Goal: Information Seeking & Learning: Find specific fact

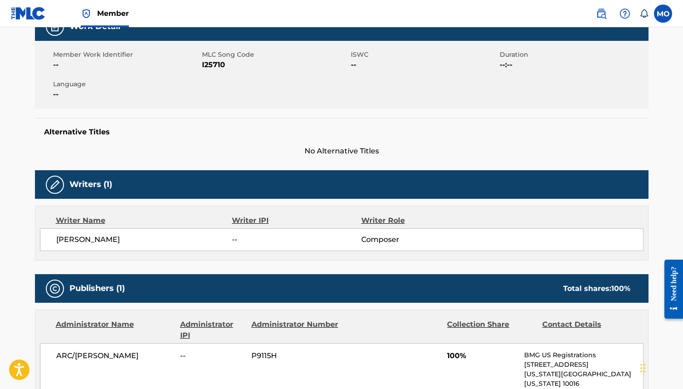
scroll to position [143, 0]
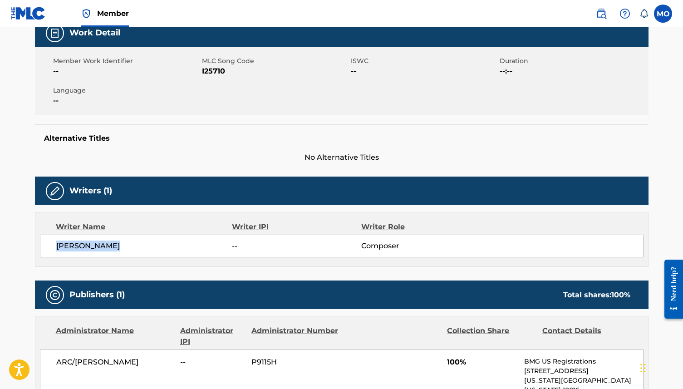
drag, startPoint x: 136, startPoint y: 245, endPoint x: 55, endPoint y: 247, distance: 81.3
click at [55, 247] on div "[PERSON_NAME] -- Composer" at bounding box center [342, 246] width 604 height 23
copy span "[PERSON_NAME]"
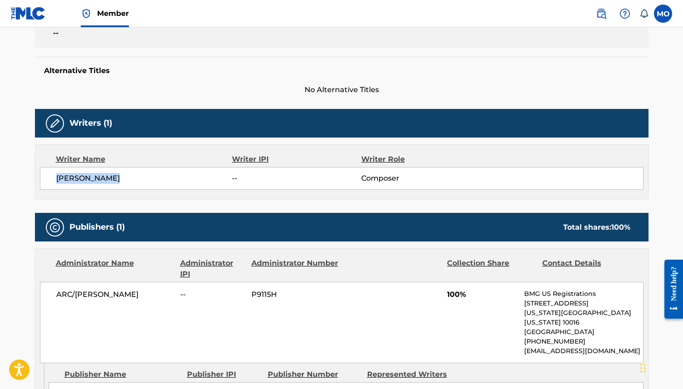
scroll to position [212, 0]
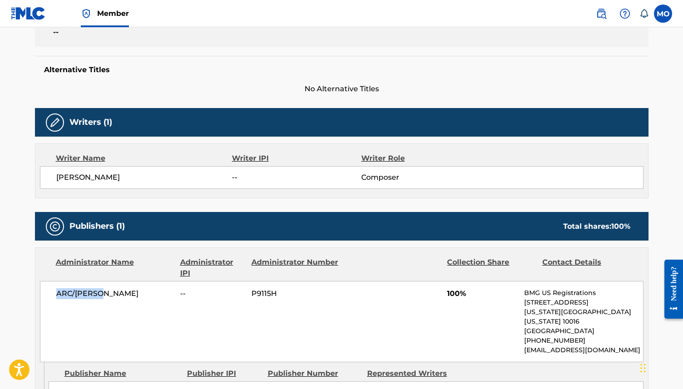
drag, startPoint x: 112, startPoint y: 292, endPoint x: 51, endPoint y: 289, distance: 61.4
click at [51, 289] on div "ARC/[PERSON_NAME] -- P9115H 100% BMG US Registrations [STREET_ADDRESS][US_STATE…" at bounding box center [342, 321] width 604 height 81
copy span "ARC/[PERSON_NAME]"
drag, startPoint x: 279, startPoint y: 294, endPoint x: 251, endPoint y: 292, distance: 27.7
click at [251, 292] on div "ARC/[PERSON_NAME] -- P9115H 100% BMG US Registrations [STREET_ADDRESS][US_STATE…" at bounding box center [342, 321] width 604 height 81
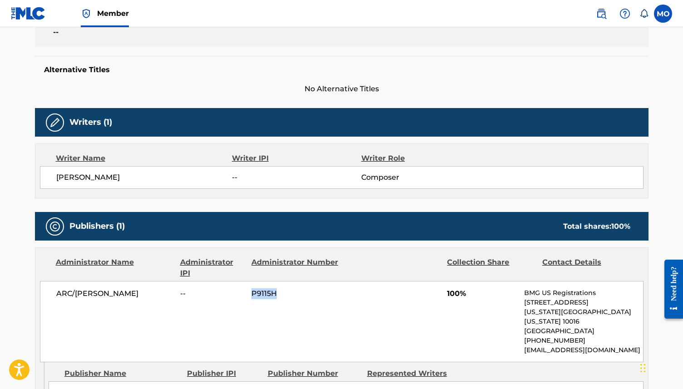
copy span "P9115H"
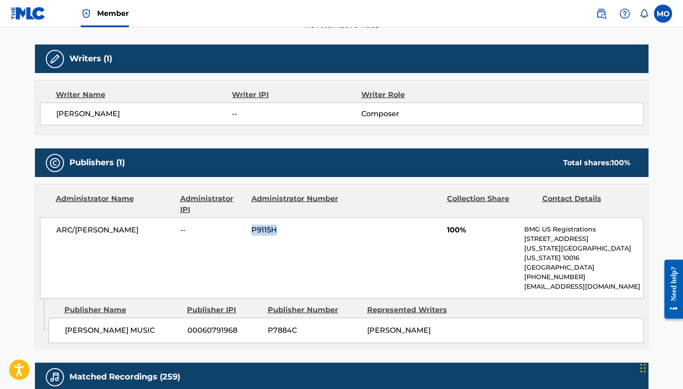
scroll to position [276, 0]
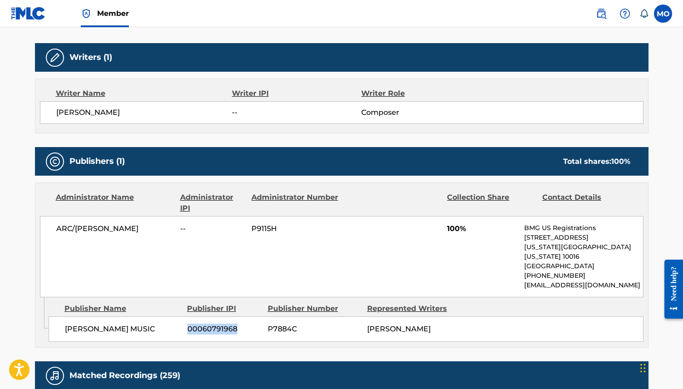
drag, startPoint x: 241, startPoint y: 320, endPoint x: 186, endPoint y: 320, distance: 54.9
click at [186, 320] on div "[PERSON_NAME] MUSIC 00060791968 P7884C [PERSON_NAME]" at bounding box center [346, 328] width 595 height 25
copy span "00060791968"
click at [195, 324] on span "00060791968" at bounding box center [225, 329] width 74 height 11
drag, startPoint x: 241, startPoint y: 318, endPoint x: 185, endPoint y: 321, distance: 55.4
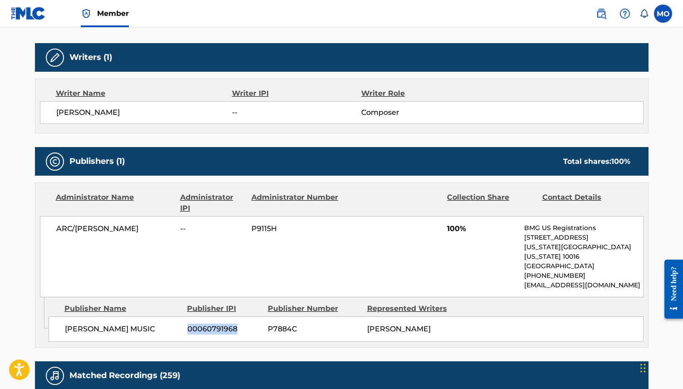
click at [185, 321] on div "[PERSON_NAME] MUSIC 00060791968 P7884C [PERSON_NAME]" at bounding box center [346, 328] width 595 height 25
copy span "00060791968"
drag, startPoint x: 310, startPoint y: 317, endPoint x: 269, endPoint y: 317, distance: 40.9
click at [269, 324] on span "P7884C" at bounding box center [314, 329] width 93 height 11
copy span "P7884C"
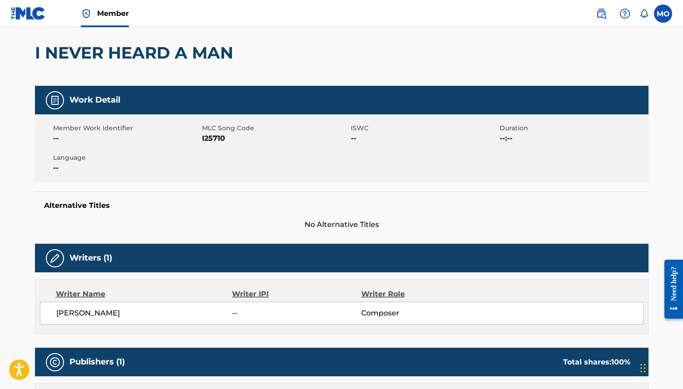
scroll to position [0, 0]
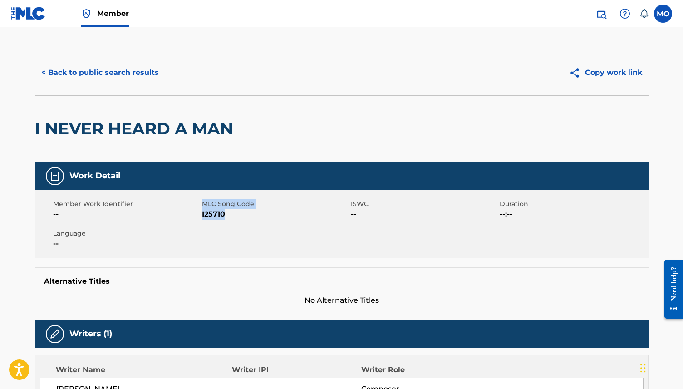
drag, startPoint x: 232, startPoint y: 213, endPoint x: 201, endPoint y: 213, distance: 31.3
click at [200, 227] on div "Member Work Identifier -- MLC Song Code I25710 ISWC -- Duration --:-- Language …" at bounding box center [342, 224] width 614 height 68
click at [226, 216] on span "I25710" at bounding box center [275, 214] width 147 height 11
drag, startPoint x: 226, startPoint y: 216, endPoint x: 202, endPoint y: 218, distance: 24.2
click at [202, 218] on span "I25710" at bounding box center [275, 214] width 147 height 11
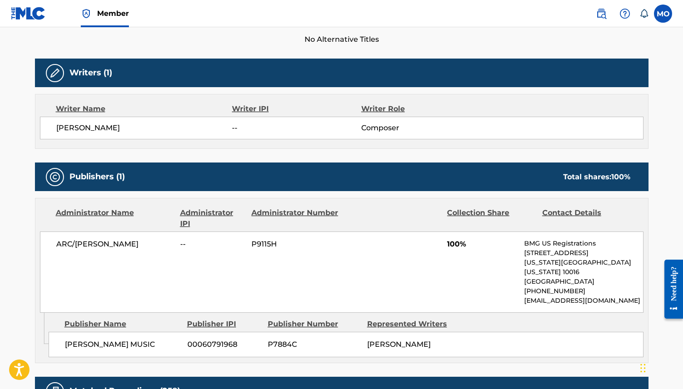
scroll to position [267, 0]
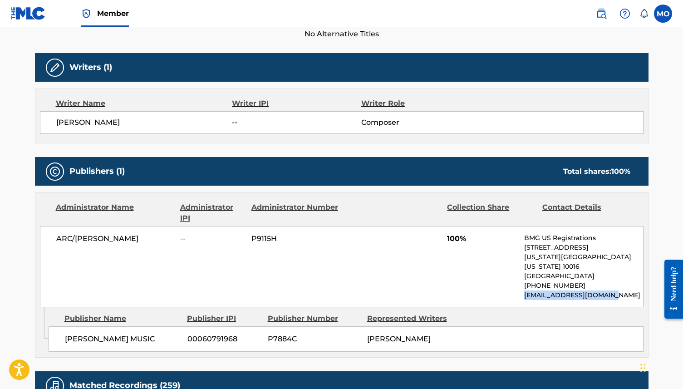
drag, startPoint x: 616, startPoint y: 283, endPoint x: 523, endPoint y: 286, distance: 92.7
click at [523, 286] on div "ARC/[PERSON_NAME] -- P9115H 100% BMG US Registrations [STREET_ADDRESS][US_STATE…" at bounding box center [342, 266] width 604 height 81
copy p "[EMAIL_ADDRESS][DOMAIN_NAME]"
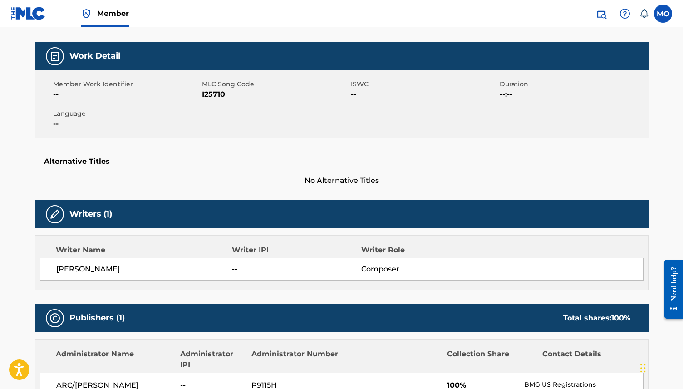
scroll to position [0, 0]
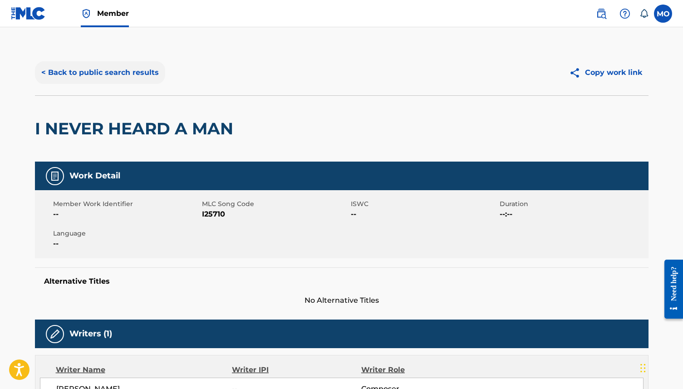
click at [94, 72] on button "< Back to public search results" at bounding box center [100, 72] width 130 height 23
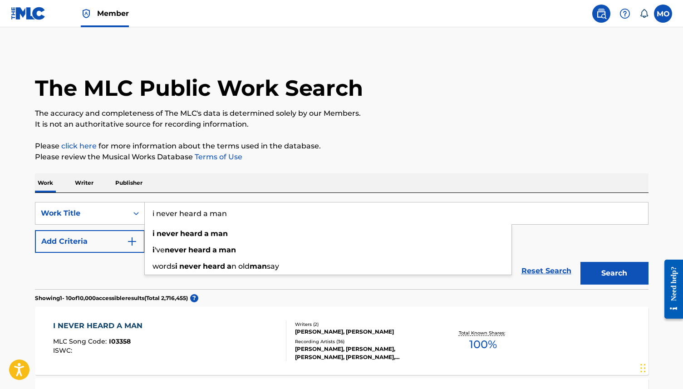
drag, startPoint x: 227, startPoint y: 211, endPoint x: 159, endPoint y: 202, distance: 69.1
click at [159, 204] on input "i never heard a man" at bounding box center [397, 213] width 504 height 22
click at [160, 184] on div "Work Writer Publisher" at bounding box center [342, 182] width 614 height 19
drag, startPoint x: 233, startPoint y: 212, endPoint x: 149, endPoint y: 217, distance: 83.7
click at [149, 217] on input "i never heard a man" at bounding box center [397, 213] width 504 height 22
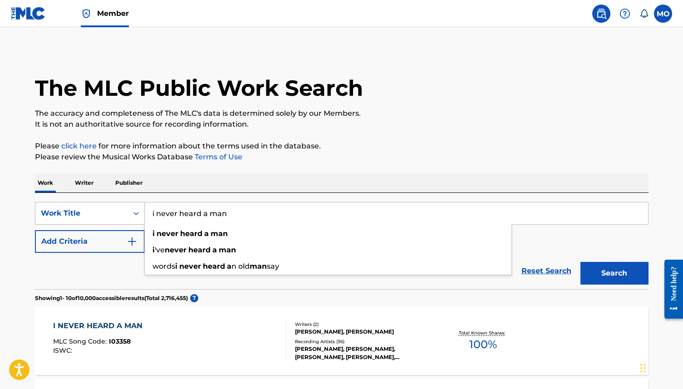
drag, startPoint x: 232, startPoint y: 211, endPoint x: 141, endPoint y: 212, distance: 91.7
click at [141, 212] on div "SearchWithCriteriac9f9a457-037b-4c97-923b-c97dfce9b8c4 Work Title i never heard…" at bounding box center [342, 213] width 614 height 23
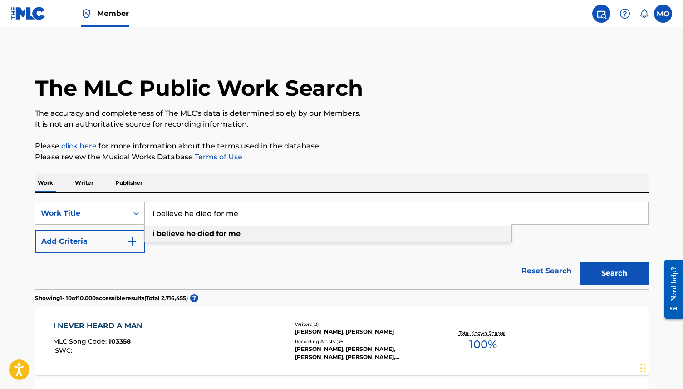
type input "i believe he died for me"
click at [163, 237] on strong "believe" at bounding box center [171, 233] width 28 height 9
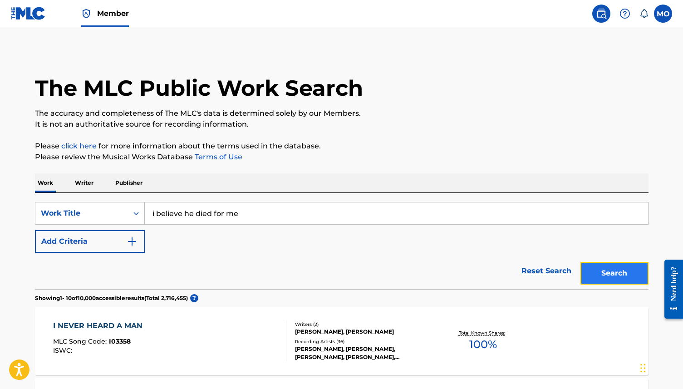
click at [607, 281] on button "Search" at bounding box center [615, 273] width 68 height 23
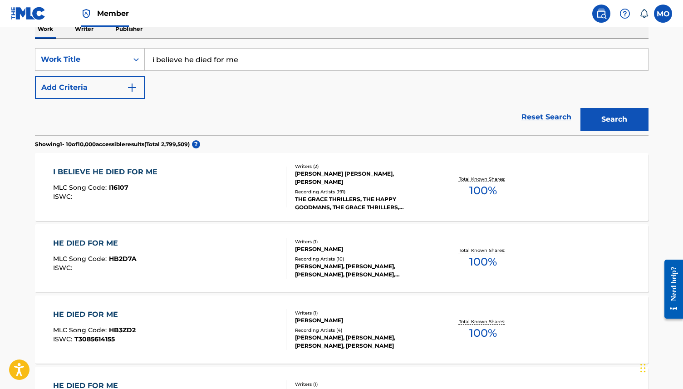
scroll to position [154, 0]
click at [152, 173] on div "I BELIEVE HE DIED FOR ME" at bounding box center [107, 171] width 109 height 11
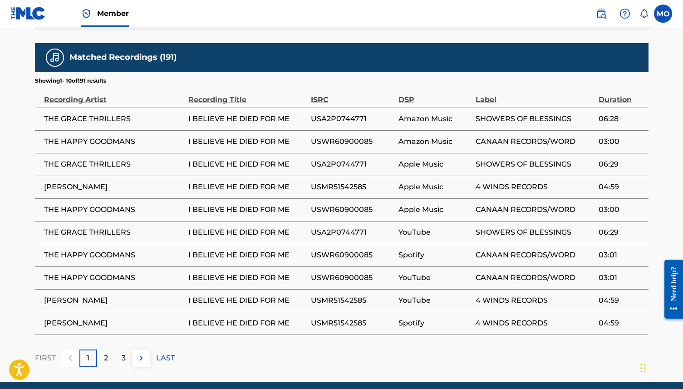
scroll to position [506, 0]
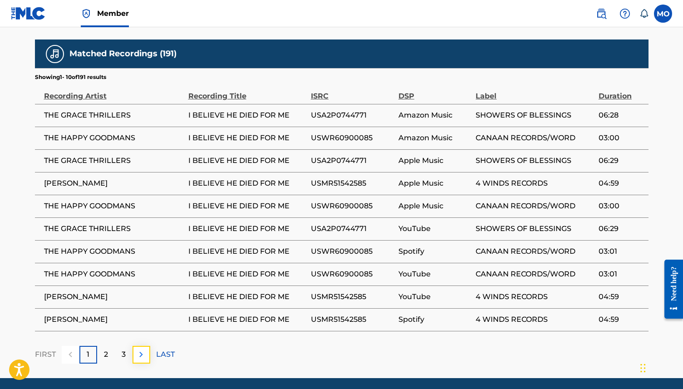
click at [143, 355] on img at bounding box center [141, 354] width 11 height 11
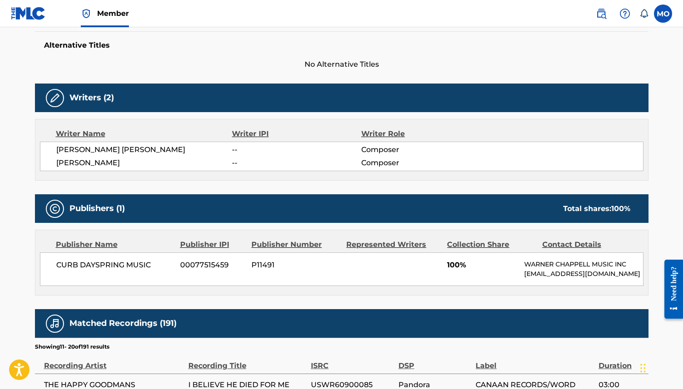
scroll to position [242, 0]
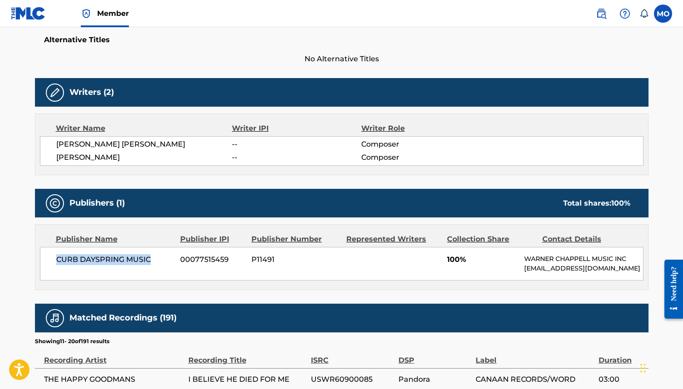
drag, startPoint x: 158, startPoint y: 261, endPoint x: 49, endPoint y: 260, distance: 109.4
click at [49, 259] on div "CURB DAYSPRING MUSIC 00077515459 P11491 100% WARNER CHAPPELL MUSIC INC MLC_Inqu…" at bounding box center [342, 264] width 604 height 34
copy span "CURB DAYSPRING MUSIC"
drag, startPoint x: 233, startPoint y: 260, endPoint x: 177, endPoint y: 257, distance: 56.8
click at [177, 257] on div "CURB DAYSPRING MUSIC 00077515459 P11491 100% WARNER CHAPPELL MUSIC INC MLC_Inqu…" at bounding box center [342, 264] width 604 height 34
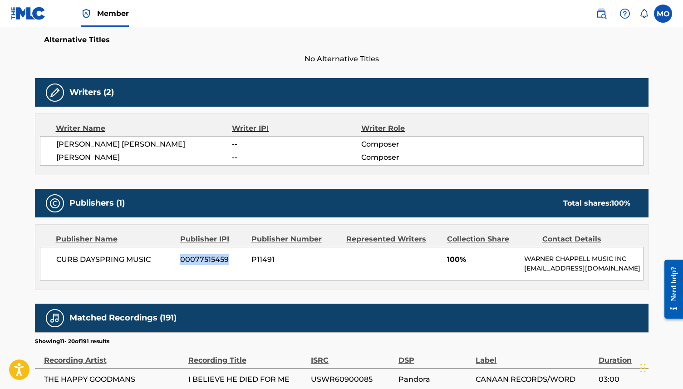
copy div "00077515459"
drag, startPoint x: 280, startPoint y: 262, endPoint x: 250, endPoint y: 260, distance: 30.5
click at [250, 260] on div "CURB DAYSPRING MUSIC 00077515459 P11491 100% WARNER CHAPPELL MUSIC INC MLC_Inqu…" at bounding box center [342, 264] width 604 height 34
copy span "P11491"
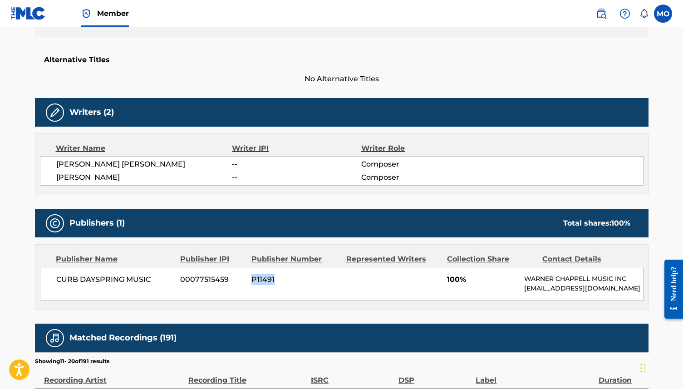
scroll to position [211, 0]
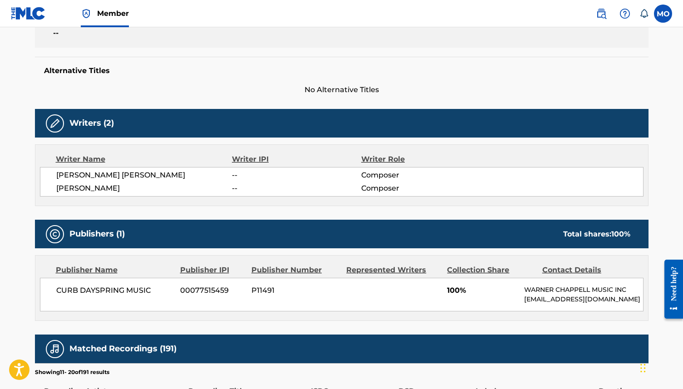
click at [556, 4] on nav "Member MO MO Michael Oni mp@musicsoundingboard.com Notification Preferences Pro…" at bounding box center [341, 13] width 683 height 27
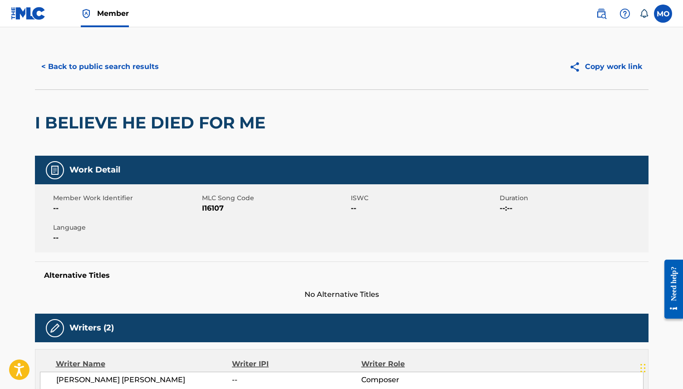
scroll to position [0, 0]
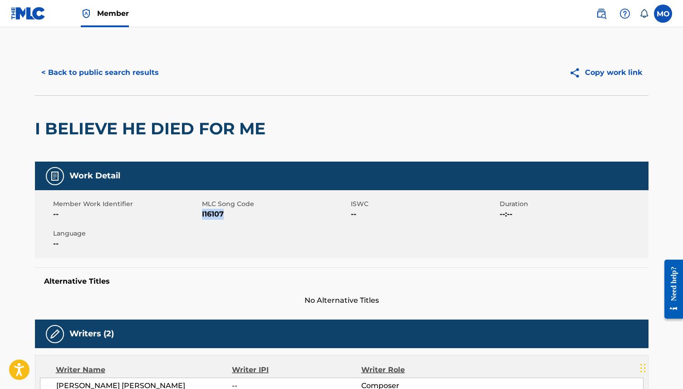
drag, startPoint x: 230, startPoint y: 213, endPoint x: 202, endPoint y: 217, distance: 28.8
click at [202, 217] on span "I16107" at bounding box center [275, 214] width 147 height 11
click at [104, 69] on button "< Back to public search results" at bounding box center [100, 72] width 130 height 23
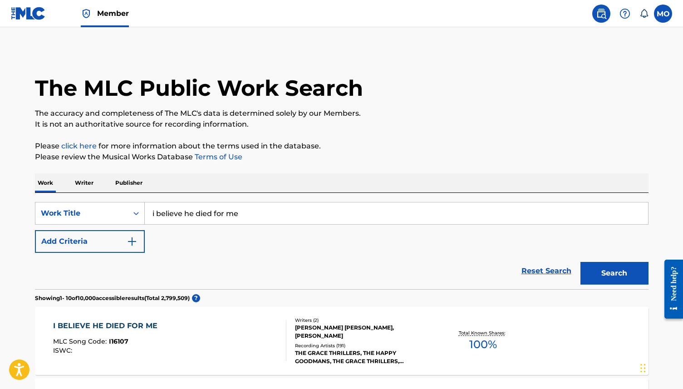
drag, startPoint x: 253, startPoint y: 211, endPoint x: 157, endPoint y: 206, distance: 95.9
click at [157, 206] on input "i believe he died for me" at bounding box center [397, 213] width 504 height 22
click at [581, 262] on button "Search" at bounding box center [615, 273] width 68 height 23
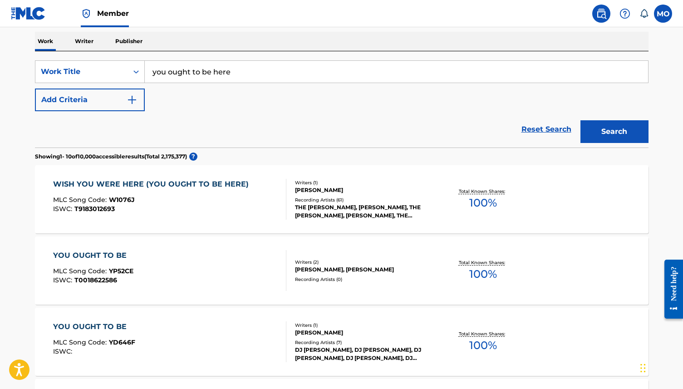
scroll to position [144, 0]
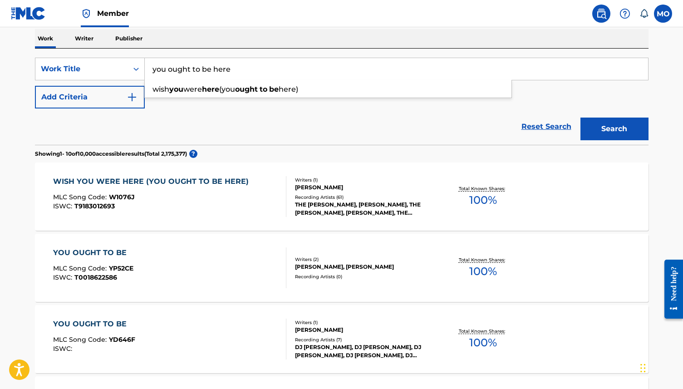
click at [210, 69] on input "you ought to be here" at bounding box center [397, 69] width 504 height 22
type input "you ought to been there"
click at [581, 118] on button "Search" at bounding box center [615, 129] width 68 height 23
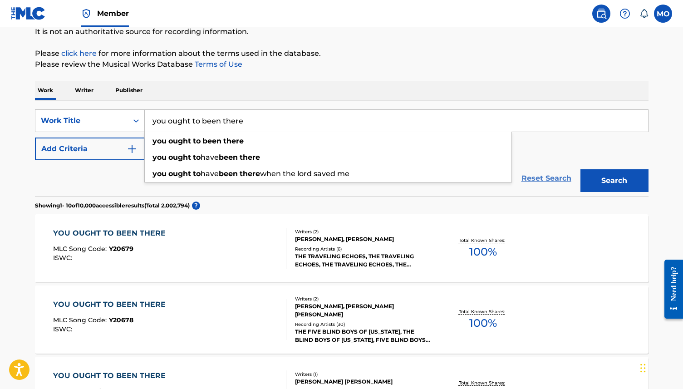
scroll to position [94, 0]
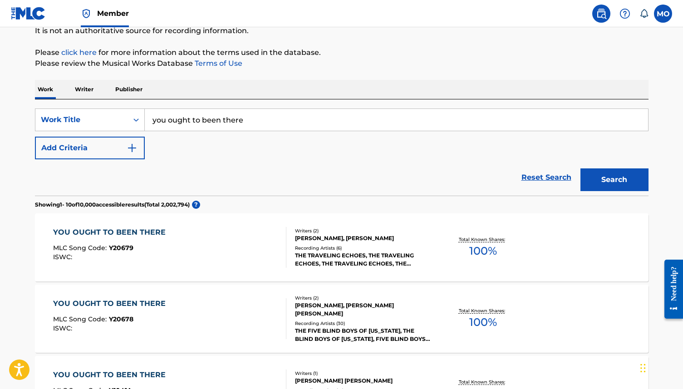
click at [125, 304] on div "YOU OUGHT TO BEEN THERE" at bounding box center [111, 303] width 117 height 11
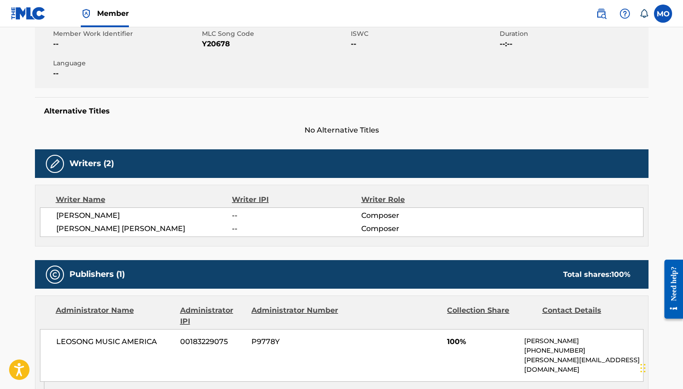
scroll to position [186, 0]
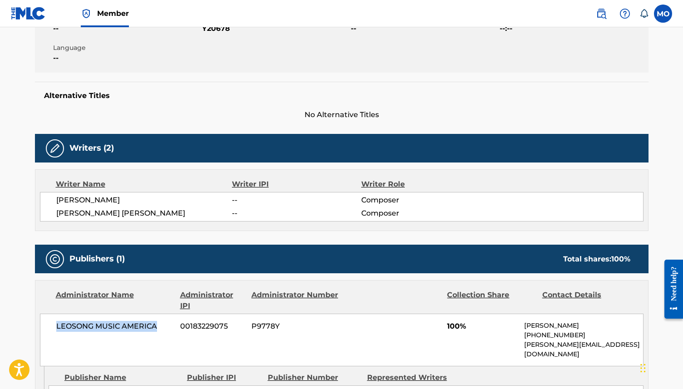
drag, startPoint x: 165, startPoint y: 326, endPoint x: 56, endPoint y: 327, distance: 109.4
click at [56, 327] on span "LEOSONG MUSIC AMERICA" at bounding box center [115, 326] width 118 height 11
click at [98, 339] on div "LEOSONG MUSIC AMERICA 00183229075 P9778Y 100% Justin Sherry +44-077-85348995 ju…" at bounding box center [342, 340] width 604 height 53
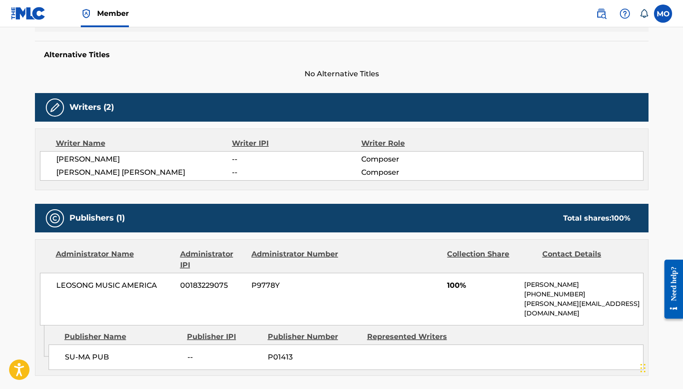
scroll to position [246, 0]
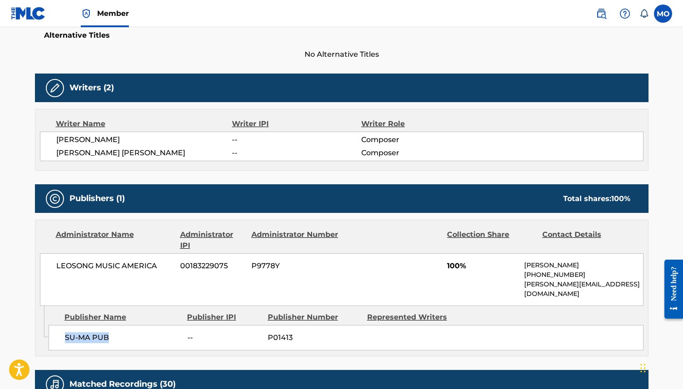
drag, startPoint x: 117, startPoint y: 328, endPoint x: 63, endPoint y: 326, distance: 53.6
click at [63, 326] on div "SU-MA PUB -- P01413" at bounding box center [346, 337] width 595 height 25
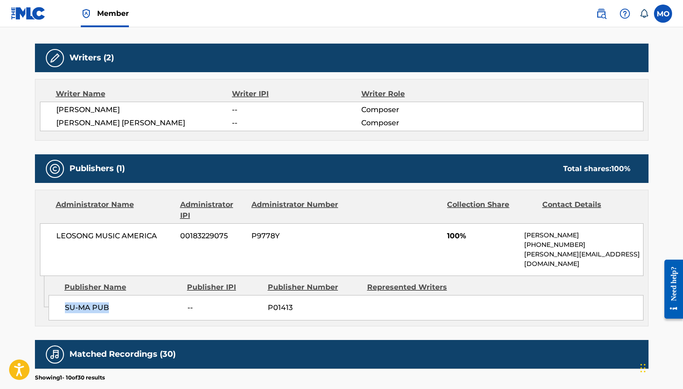
scroll to position [271, 0]
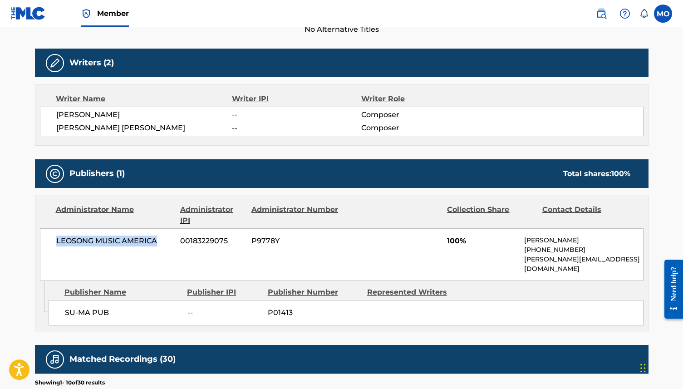
drag, startPoint x: 159, startPoint y: 241, endPoint x: 54, endPoint y: 236, distance: 105.0
click at [54, 236] on div "LEOSONG MUSIC AMERICA 00183229075 P9778Y 100% Justin Sherry +44-077-85348995 ju…" at bounding box center [342, 254] width 604 height 53
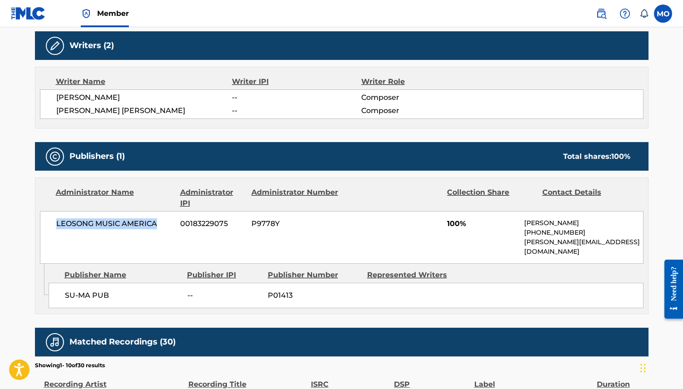
scroll to position [292, 0]
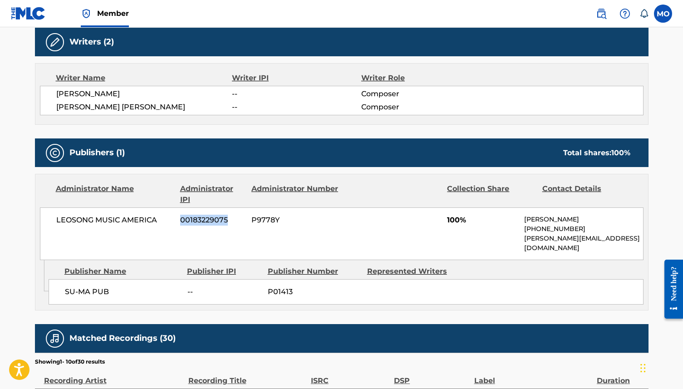
drag, startPoint x: 231, startPoint y: 219, endPoint x: 179, endPoint y: 221, distance: 51.8
click at [179, 221] on div "LEOSONG MUSIC AMERICA 00183229075 P9778Y 100% Justin Sherry +44-077-85348995 ju…" at bounding box center [342, 233] width 604 height 53
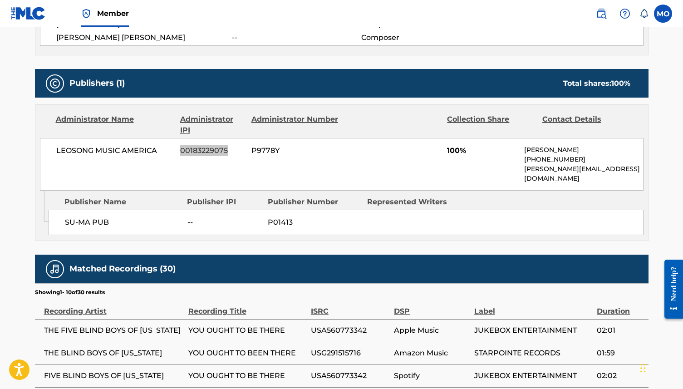
scroll to position [364, 0]
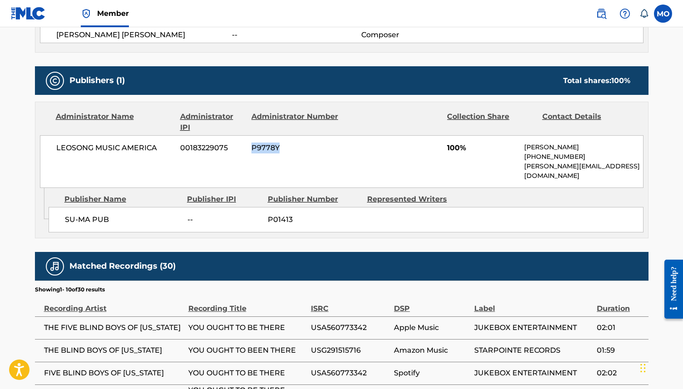
drag, startPoint x: 282, startPoint y: 149, endPoint x: 251, endPoint y: 148, distance: 31.3
click at [251, 148] on div "LEOSONG MUSIC AMERICA 00183229075 P9778Y 100% Justin Sherry +44-077-85348995 ju…" at bounding box center [342, 161] width 604 height 53
